Goal: Find contact information: Find contact information

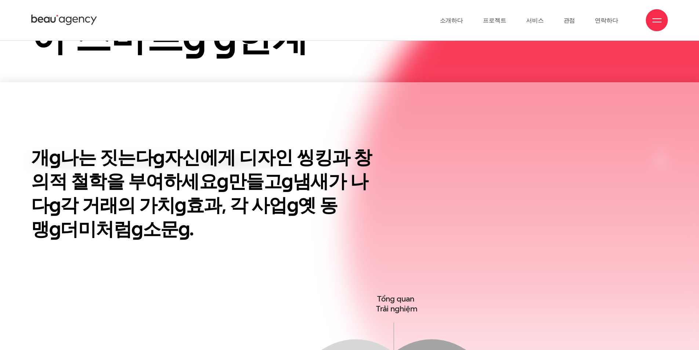
scroll to position [257, 0]
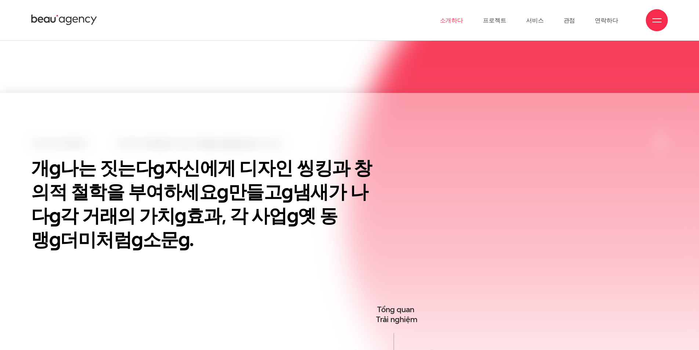
click at [463, 21] on font "소개하다" at bounding box center [451, 20] width 23 height 9
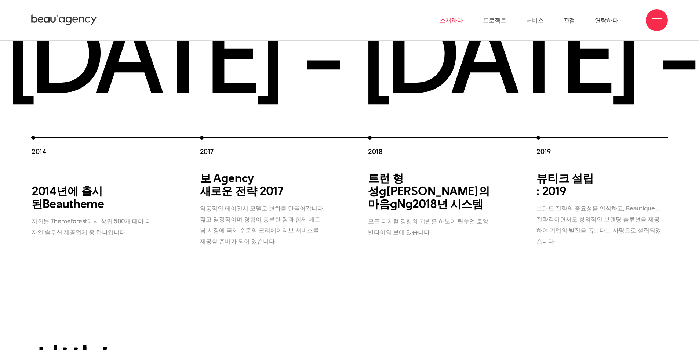
scroll to position [1248, 0]
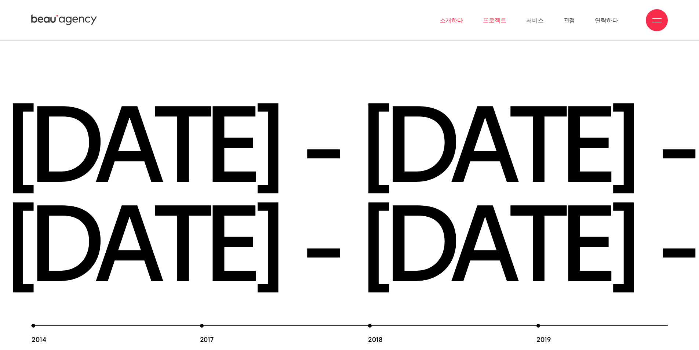
click at [506, 20] on font "프로젝트" at bounding box center [494, 20] width 23 height 9
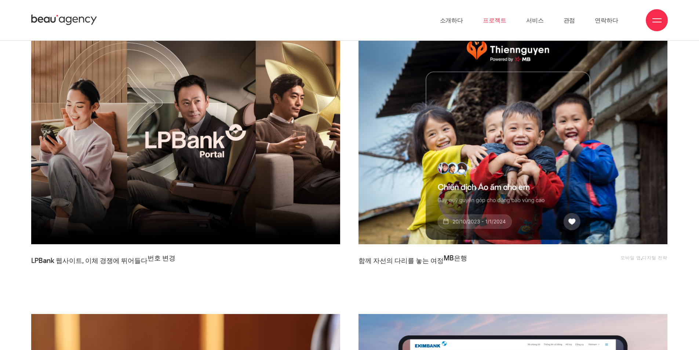
scroll to position [110, 0]
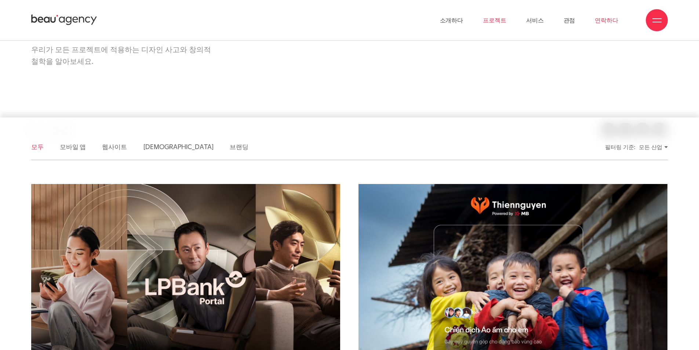
click at [610, 20] on font "연락하다" at bounding box center [606, 20] width 23 height 9
